Goal: Communication & Community: Connect with others

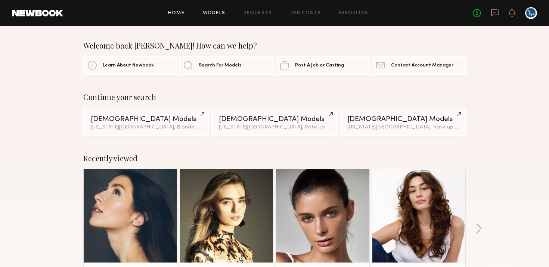
click at [219, 12] on link "Models" at bounding box center [213, 13] width 23 height 5
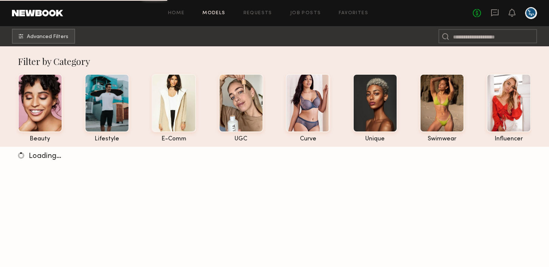
click at [543, 13] on header "Home Models Requests Job Posts Favorites Sign Out No fees up to $5,000" at bounding box center [274, 13] width 549 height 26
click at [534, 13] on div at bounding box center [531, 13] width 12 height 12
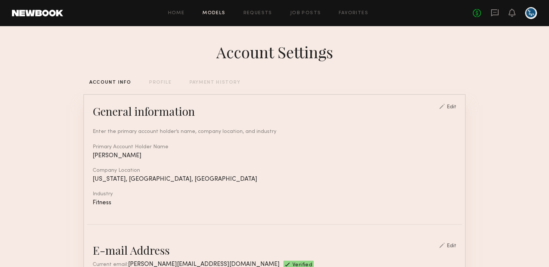
click at [213, 13] on link "Models" at bounding box center [213, 13] width 23 height 5
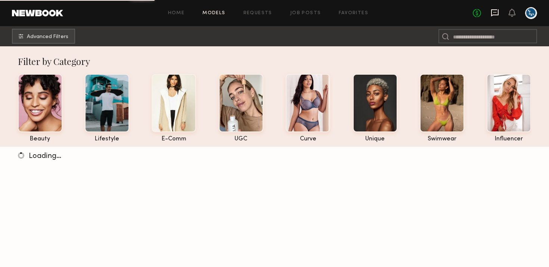
click at [493, 11] on icon at bounding box center [494, 13] width 8 height 8
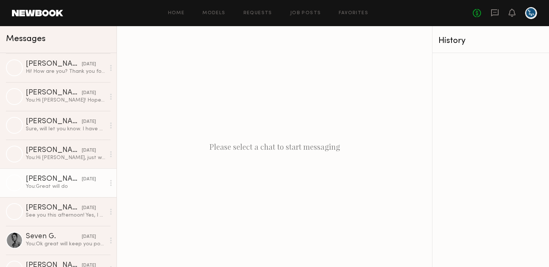
scroll to position [286, 0]
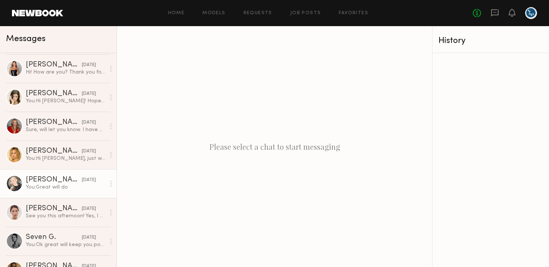
click at [70, 189] on div "You: Great will do" at bounding box center [65, 187] width 79 height 7
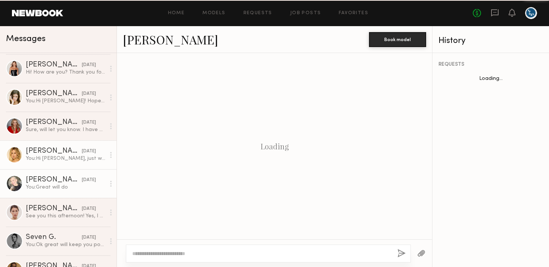
scroll to position [360, 0]
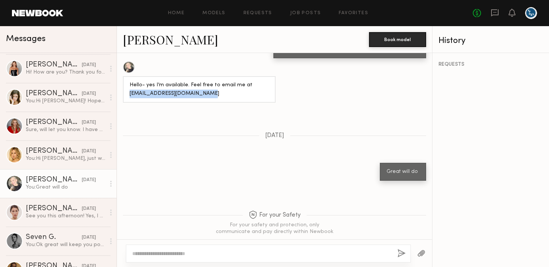
drag, startPoint x: 208, startPoint y: 77, endPoint x: 122, endPoint y: 77, distance: 86.2
click at [122, 77] on div "Hello- yes I’m available. Feel free to email me at [EMAIL_ADDRESS][DOMAIN_NAME]" at bounding box center [274, 81] width 315 height 41
copy div "[EMAIL_ADDRESS][DOMAIN_NAME]"
